Goal: Find specific page/section: Find specific page/section

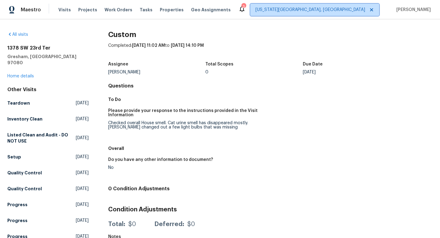
click at [330, 8] on span "[US_STATE][GEOGRAPHIC_DATA], [GEOGRAPHIC_DATA]" at bounding box center [310, 10] width 110 height 6
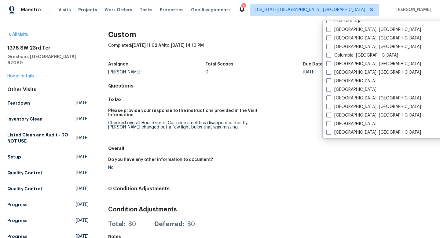
scroll to position [102, 0]
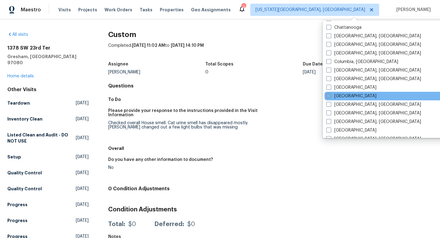
click at [329, 96] on span at bounding box center [328, 95] width 5 height 5
click at [329, 96] on input "[GEOGRAPHIC_DATA]" at bounding box center [328, 95] width 4 height 4
checkbox input "true"
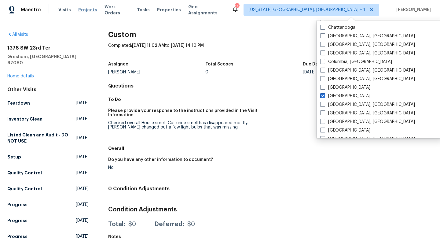
click at [83, 11] on span "Projects" at bounding box center [87, 10] width 19 height 6
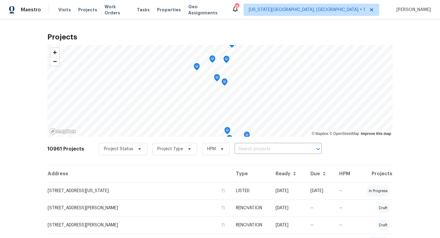
click at [237, 149] on input "text" at bounding box center [270, 148] width 70 height 9
type input "a"
type input "1200 Io"
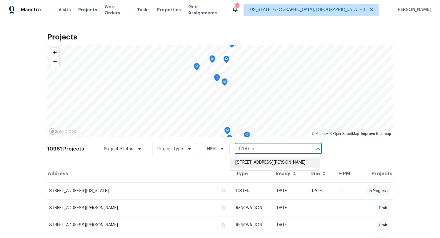
click at [240, 164] on li "[STREET_ADDRESS][PERSON_NAME]" at bounding box center [274, 162] width 89 height 10
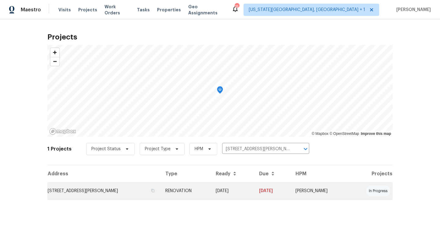
drag, startPoint x: 108, startPoint y: 190, endPoint x: 97, endPoint y: 190, distance: 11.9
click at [97, 190] on td "[STREET_ADDRESS][PERSON_NAME]" at bounding box center [103, 190] width 113 height 17
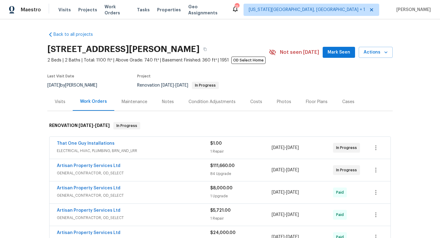
drag, startPoint x: 150, startPoint y: 49, endPoint x: 174, endPoint y: 48, distance: 24.1
click at [174, 48] on h2 "[STREET_ADDRESS][PERSON_NAME]" at bounding box center [123, 49] width 152 height 6
copy h2 "80010"
